Goal: Find specific page/section: Find specific page/section

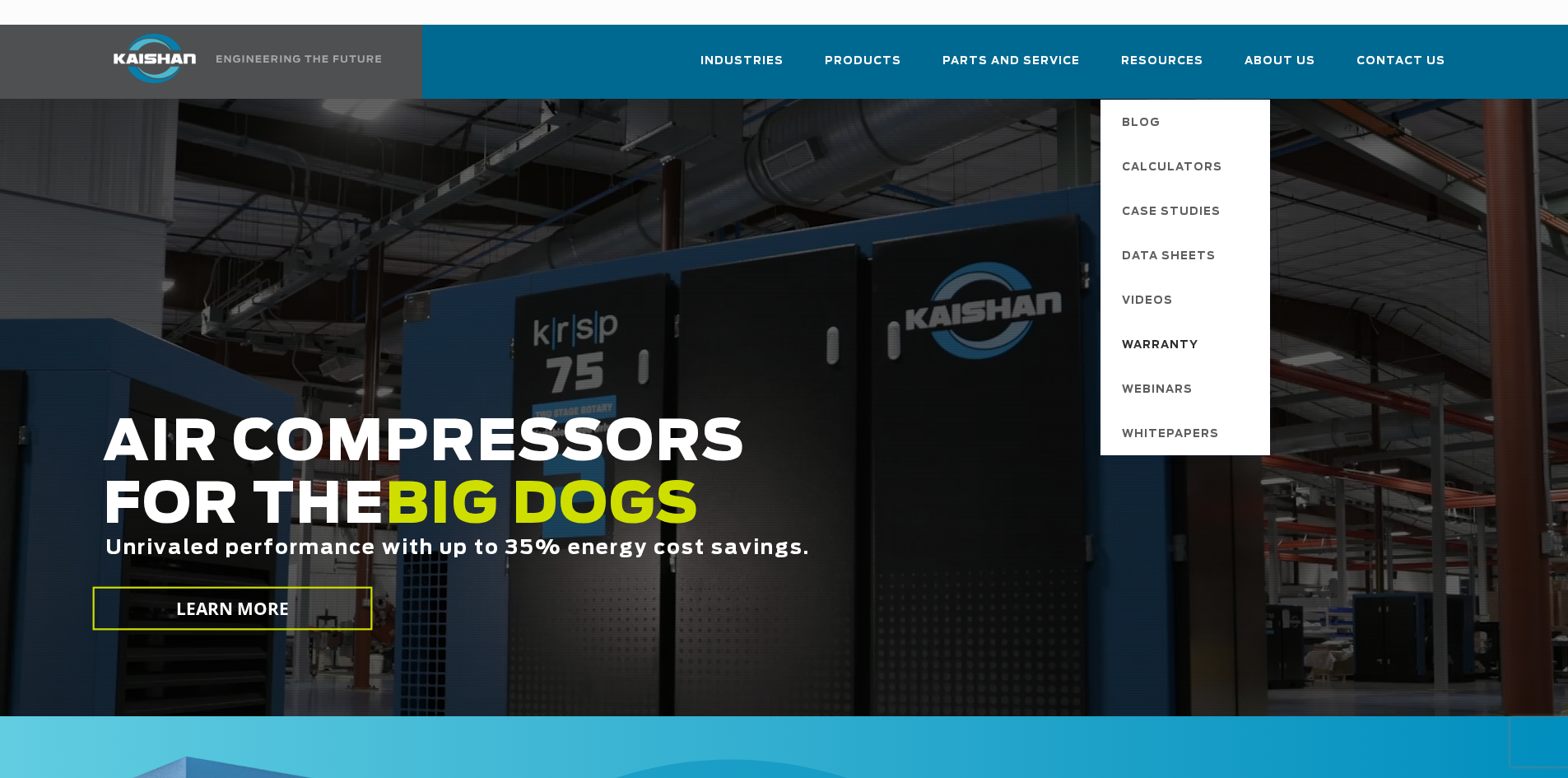
click at [1167, 332] on span "Warranty" at bounding box center [1160, 346] width 77 height 28
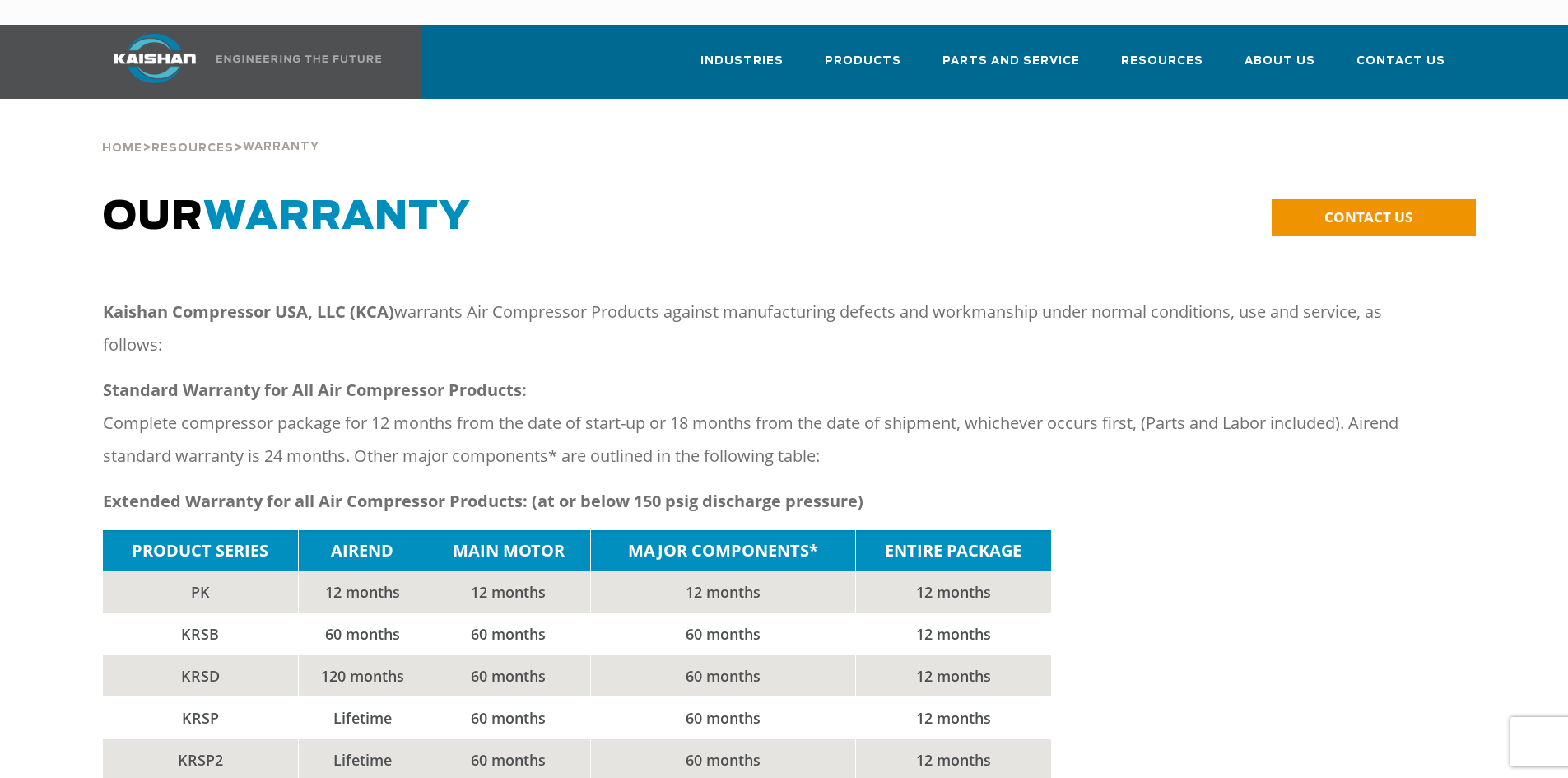
click at [149, 39] on img at bounding box center [154, 59] width 123 height 50
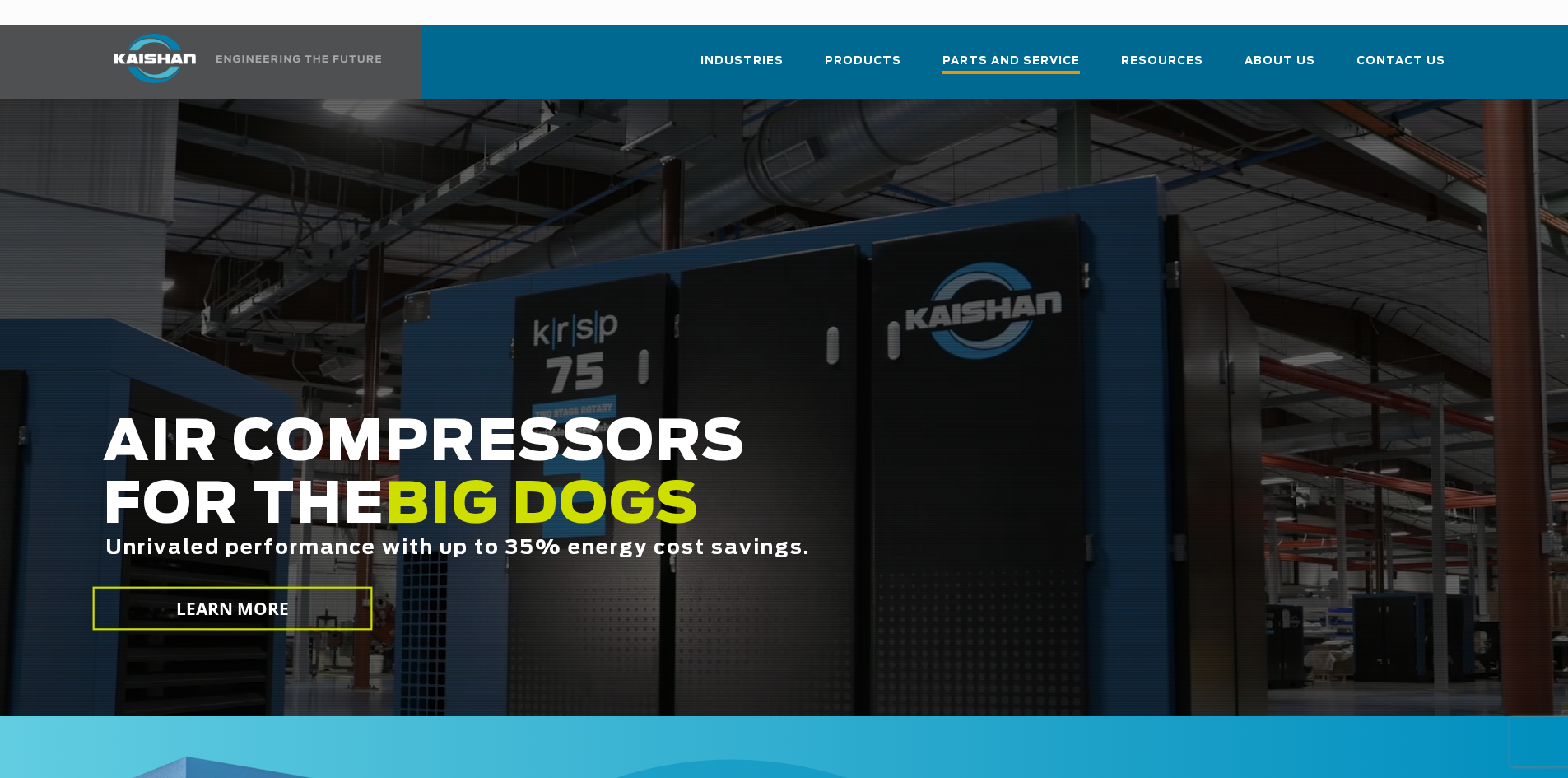
click at [976, 52] on span "Parts and Service" at bounding box center [1011, 63] width 137 height 22
